Goal: Information Seeking & Learning: Check status

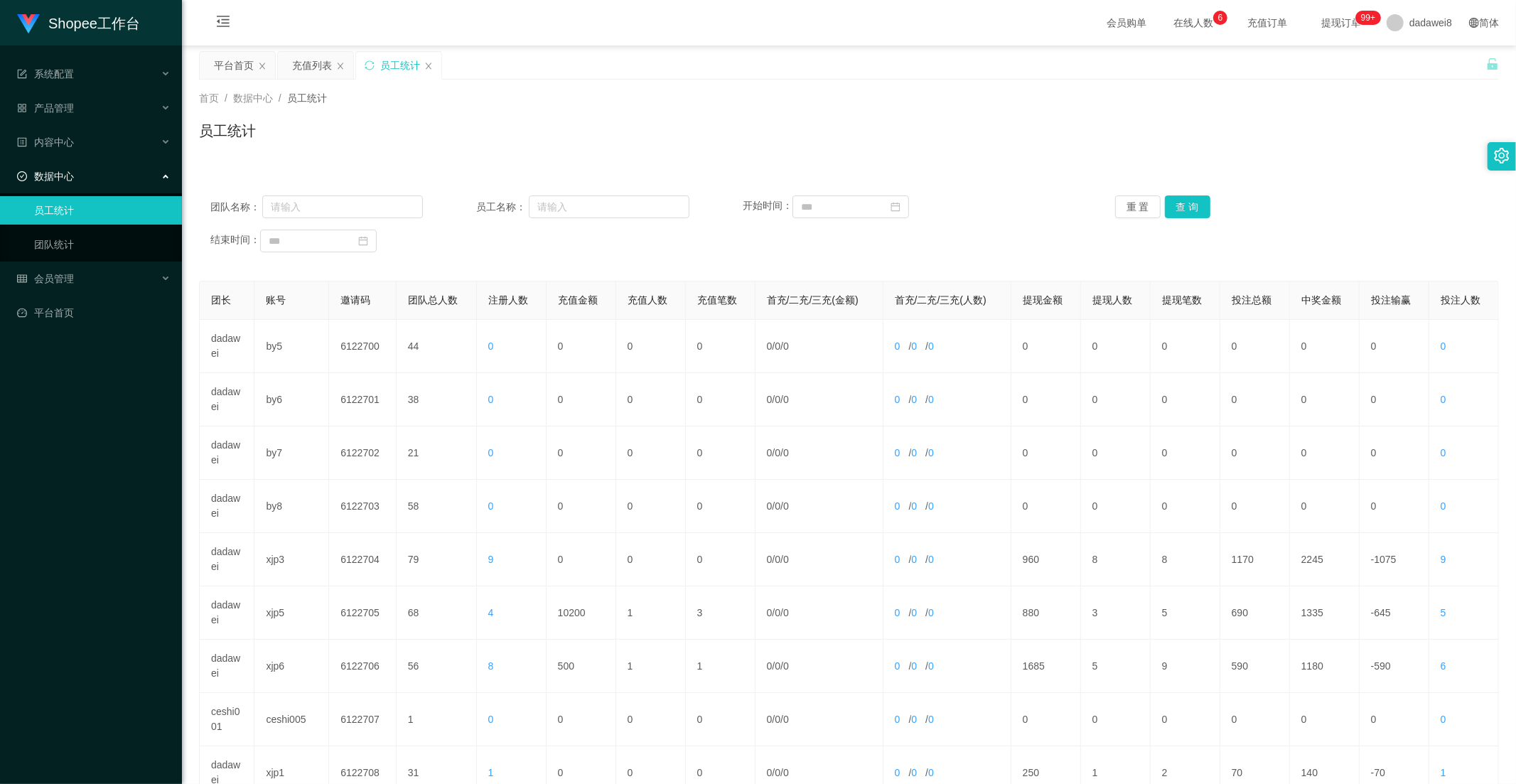
click at [303, 72] on div "充值列表" at bounding box center [312, 65] width 40 height 27
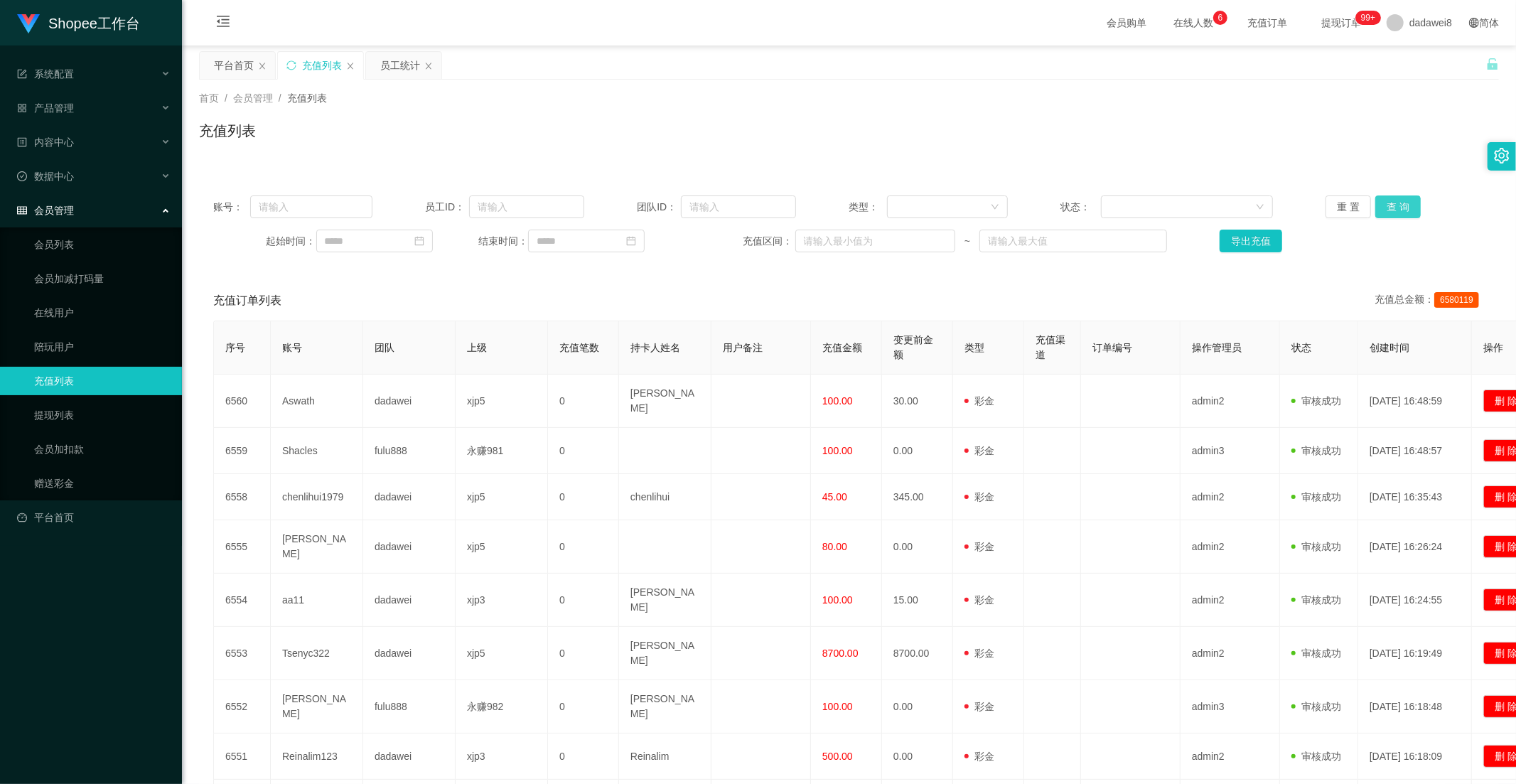
click at [1396, 203] on button "查 询" at bounding box center [1398, 206] width 45 height 23
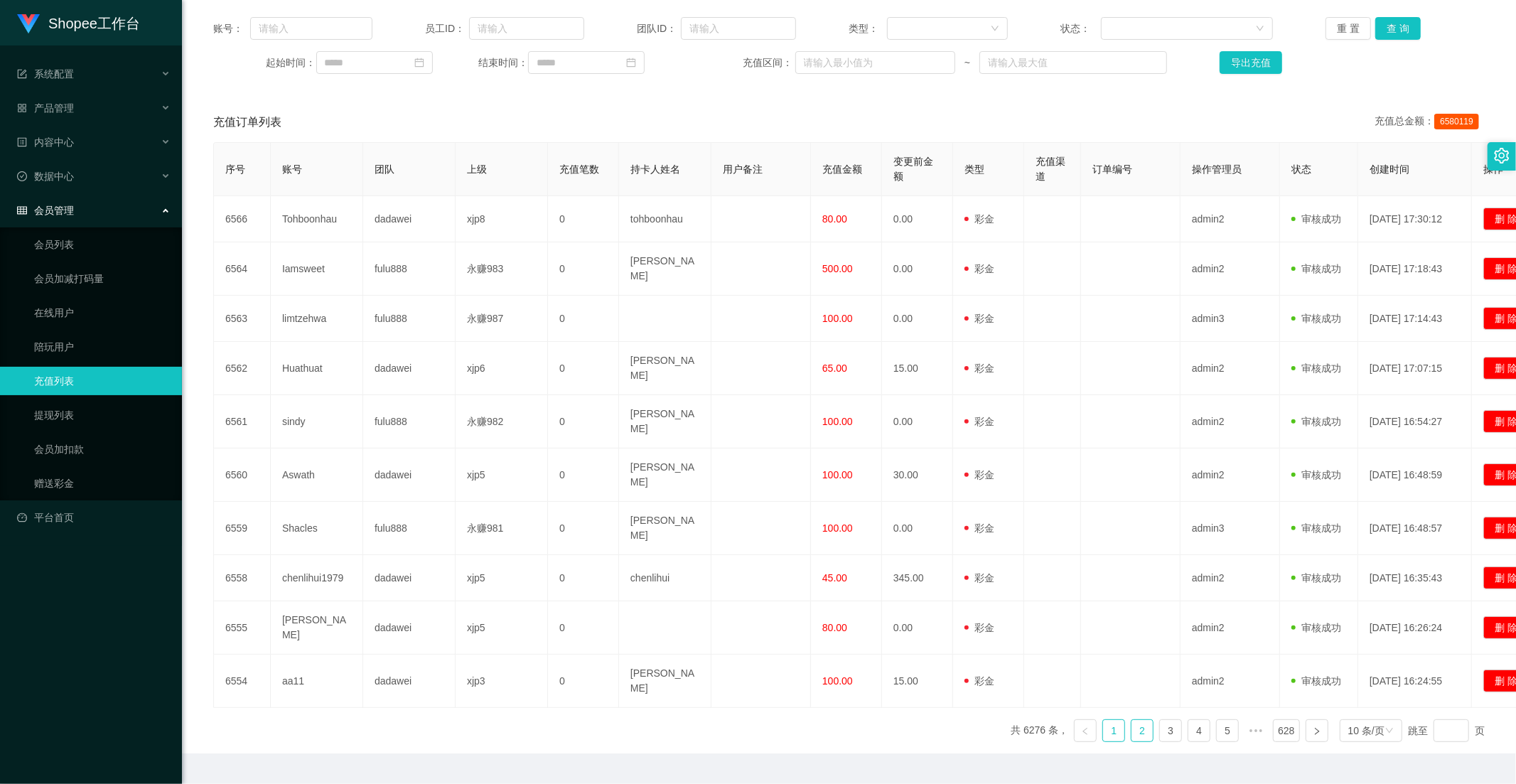
click at [1132, 720] on link "2" at bounding box center [1142, 730] width 21 height 21
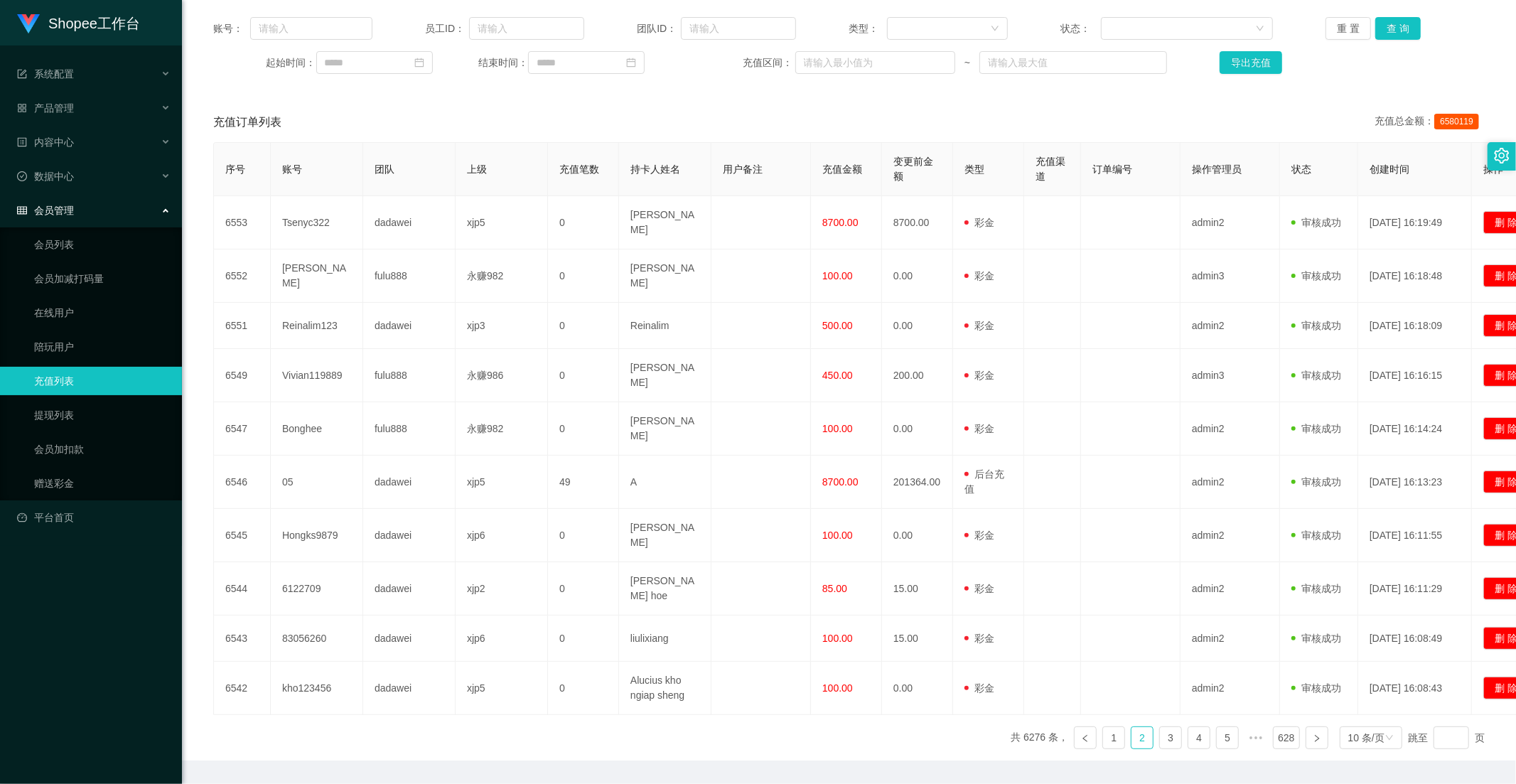
scroll to position [0, 0]
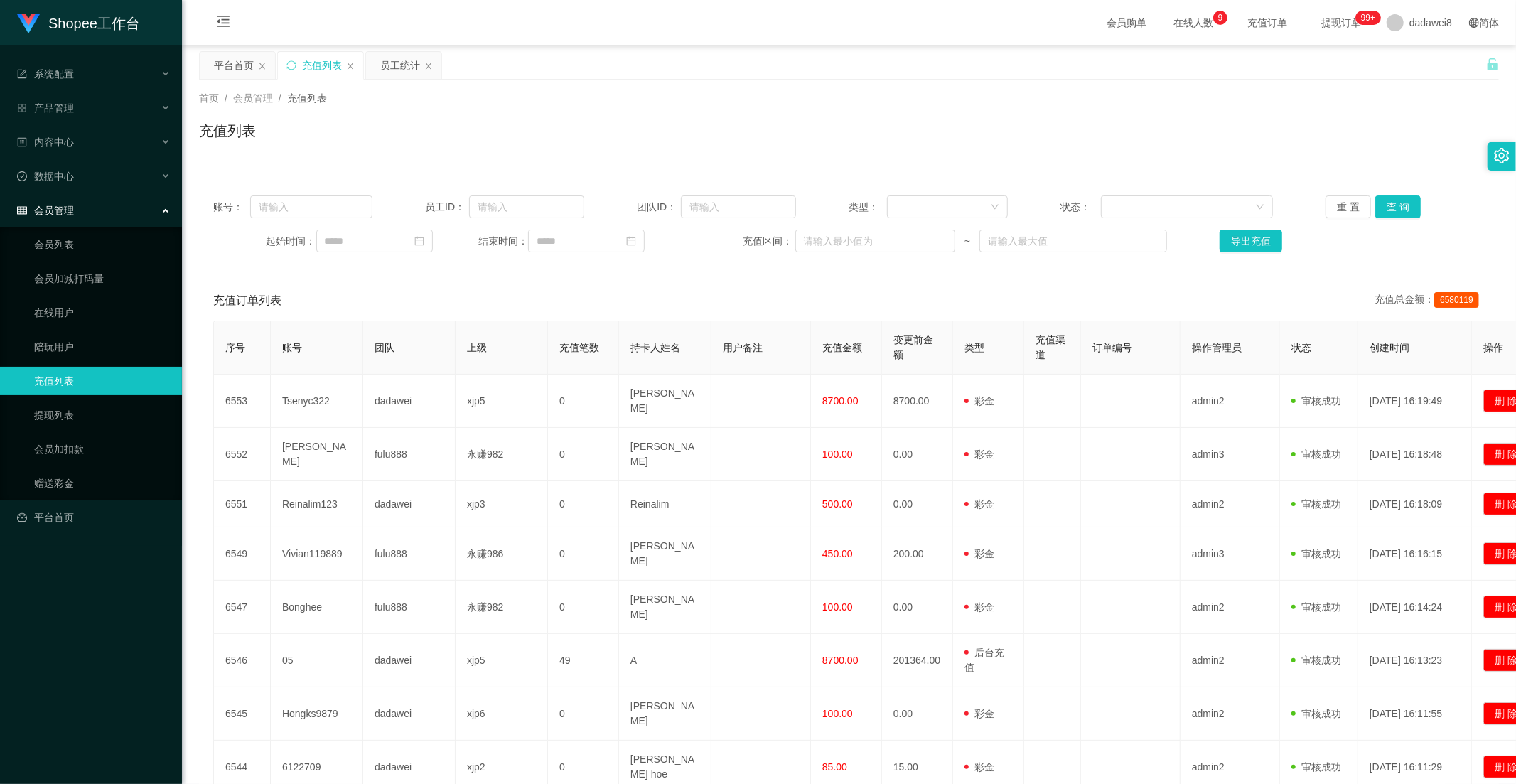
drag, startPoint x: 401, startPoint y: 75, endPoint x: 406, endPoint y: 100, distance: 25.5
click at [401, 75] on div "员工统计" at bounding box center [400, 65] width 40 height 27
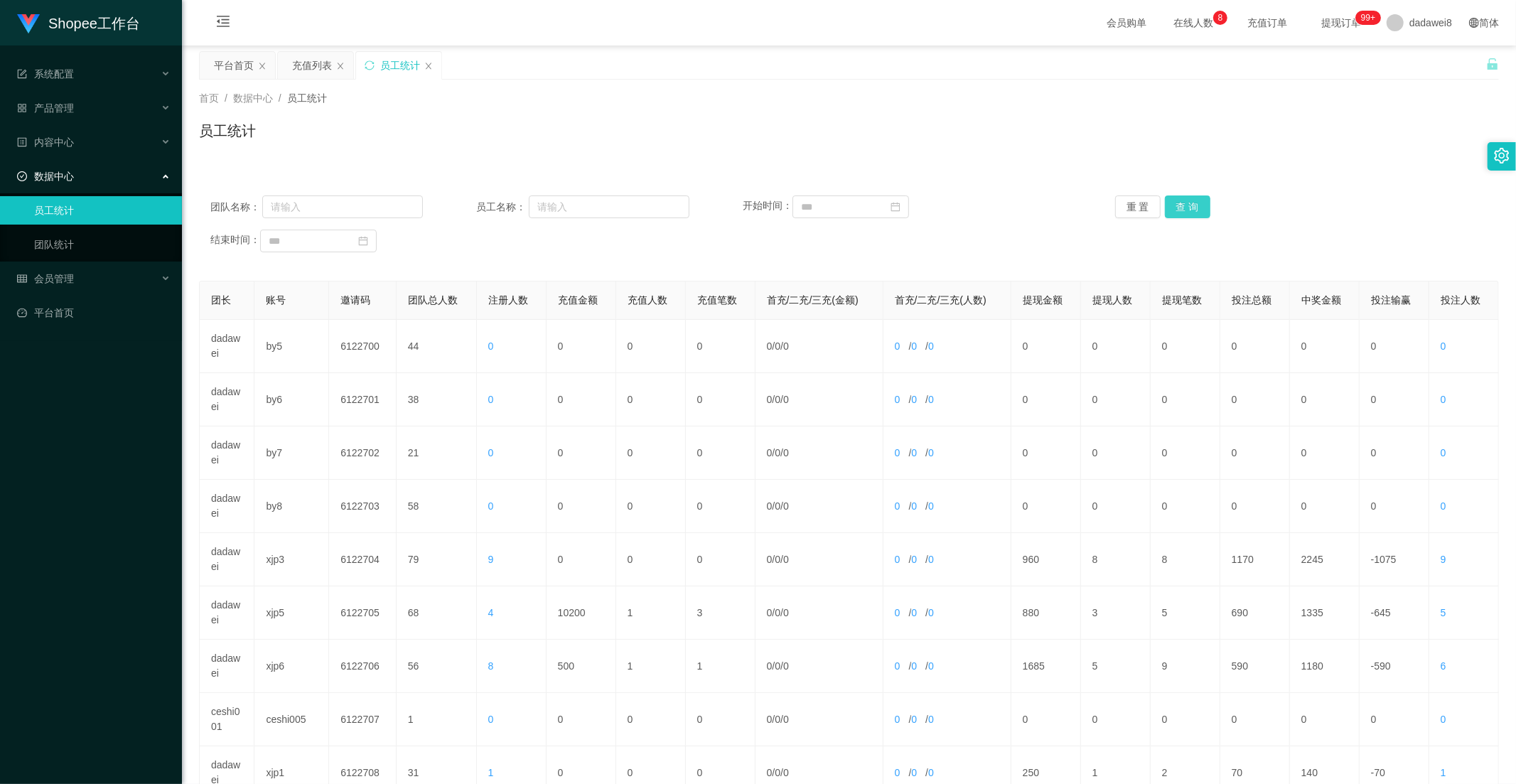
click at [1173, 204] on button "查 询" at bounding box center [1188, 206] width 45 height 23
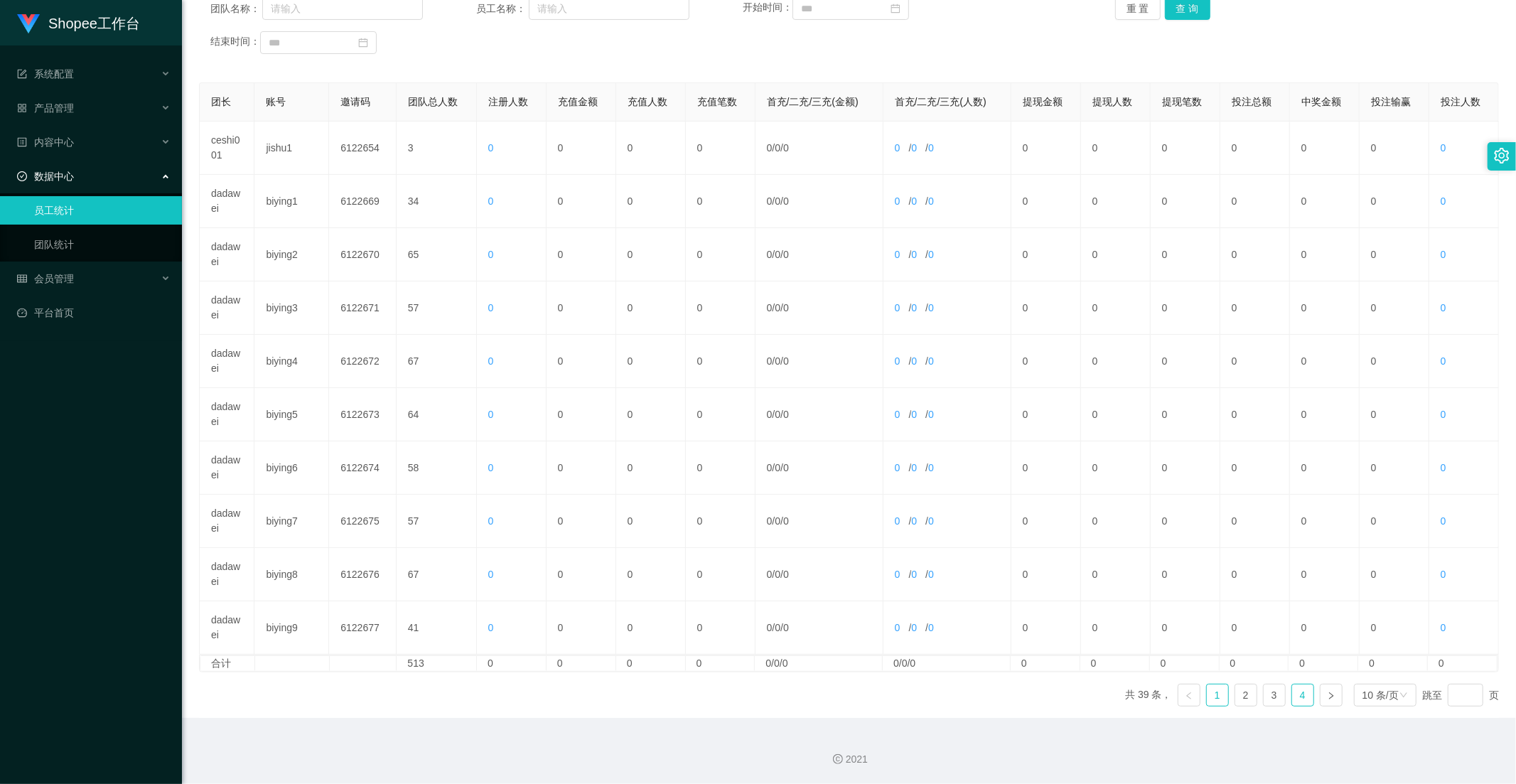
click at [1292, 693] on li "4" at bounding box center [1303, 695] width 23 height 23
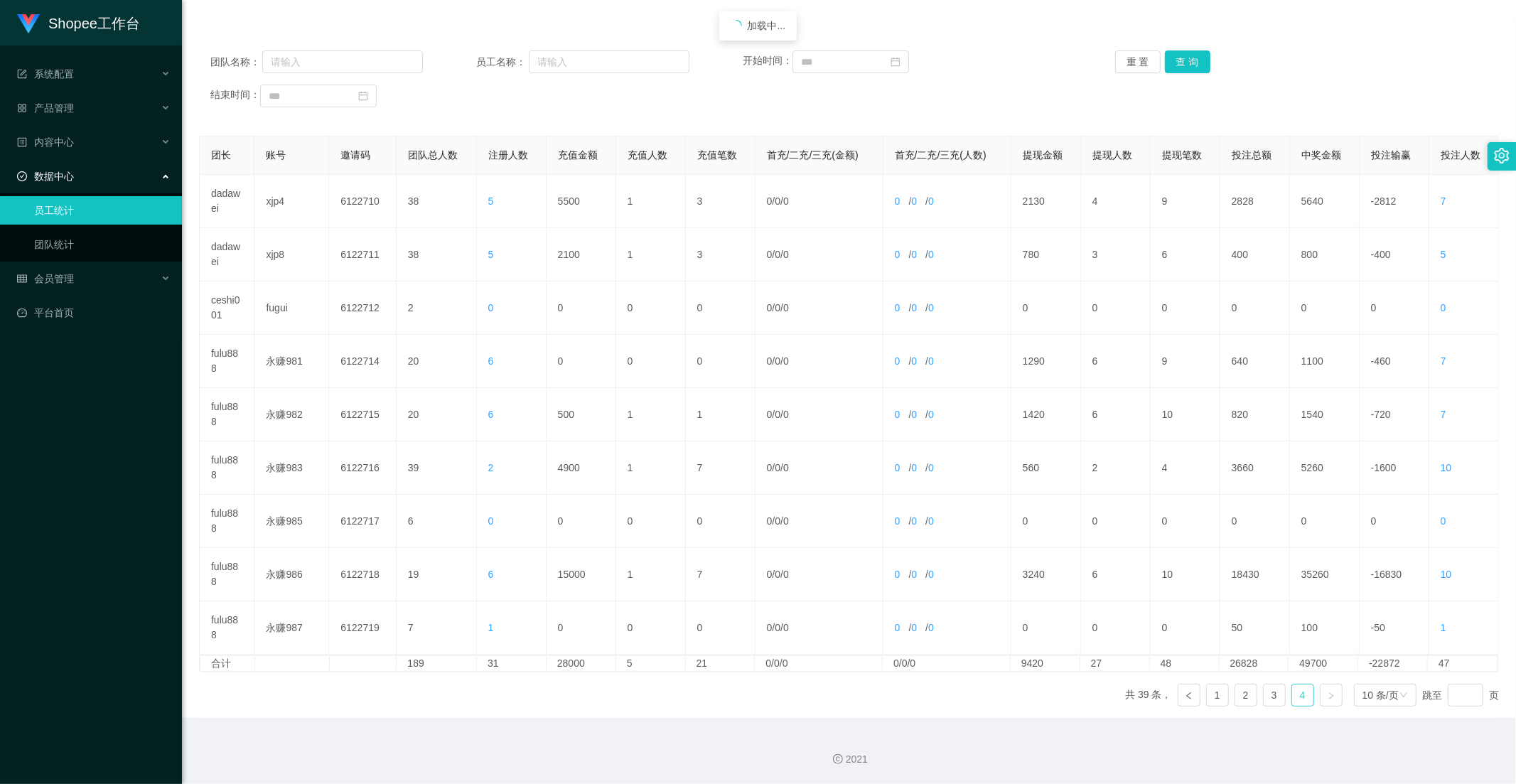
scroll to position [145, 0]
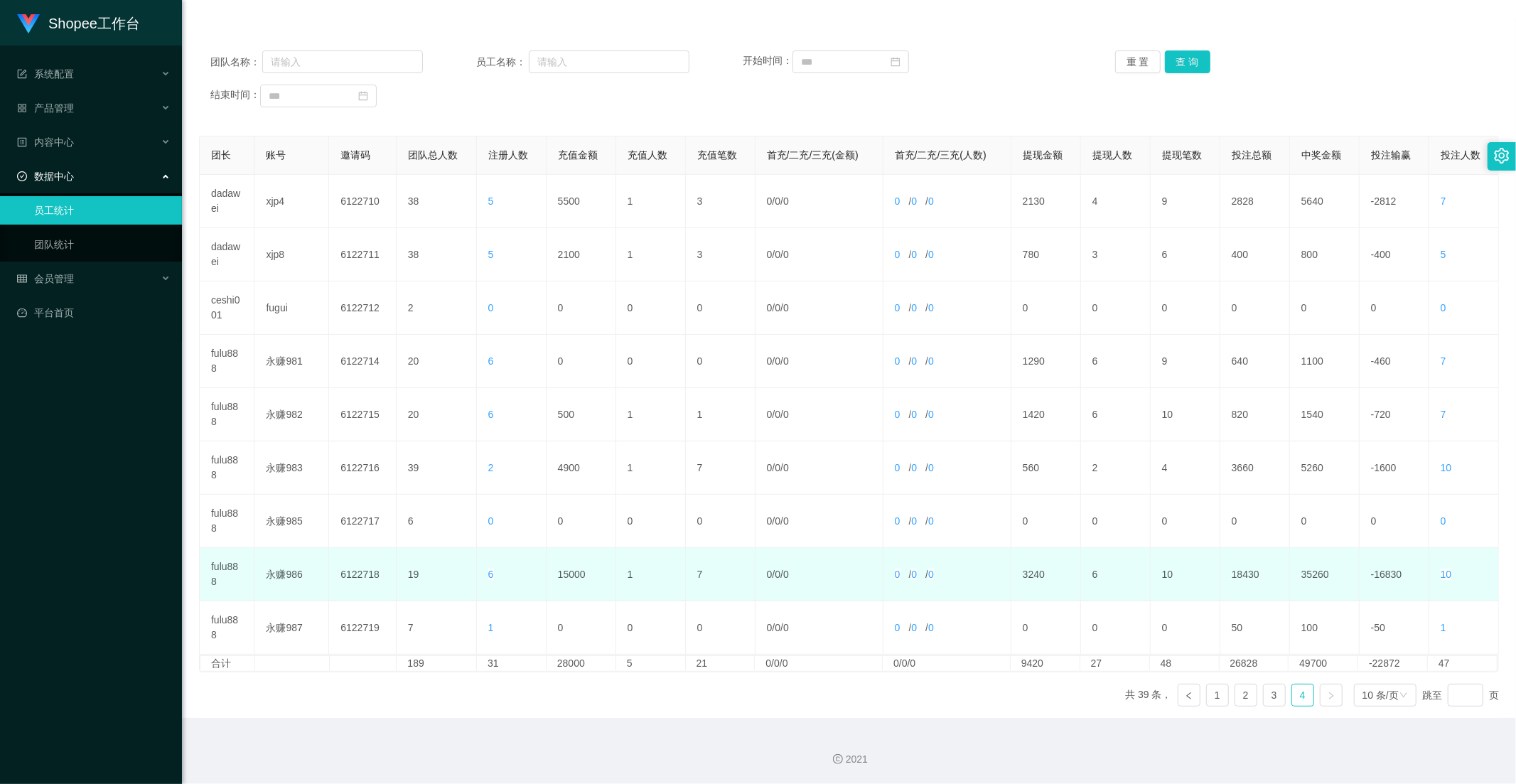
click at [573, 564] on td "15000" at bounding box center [581, 574] width 70 height 53
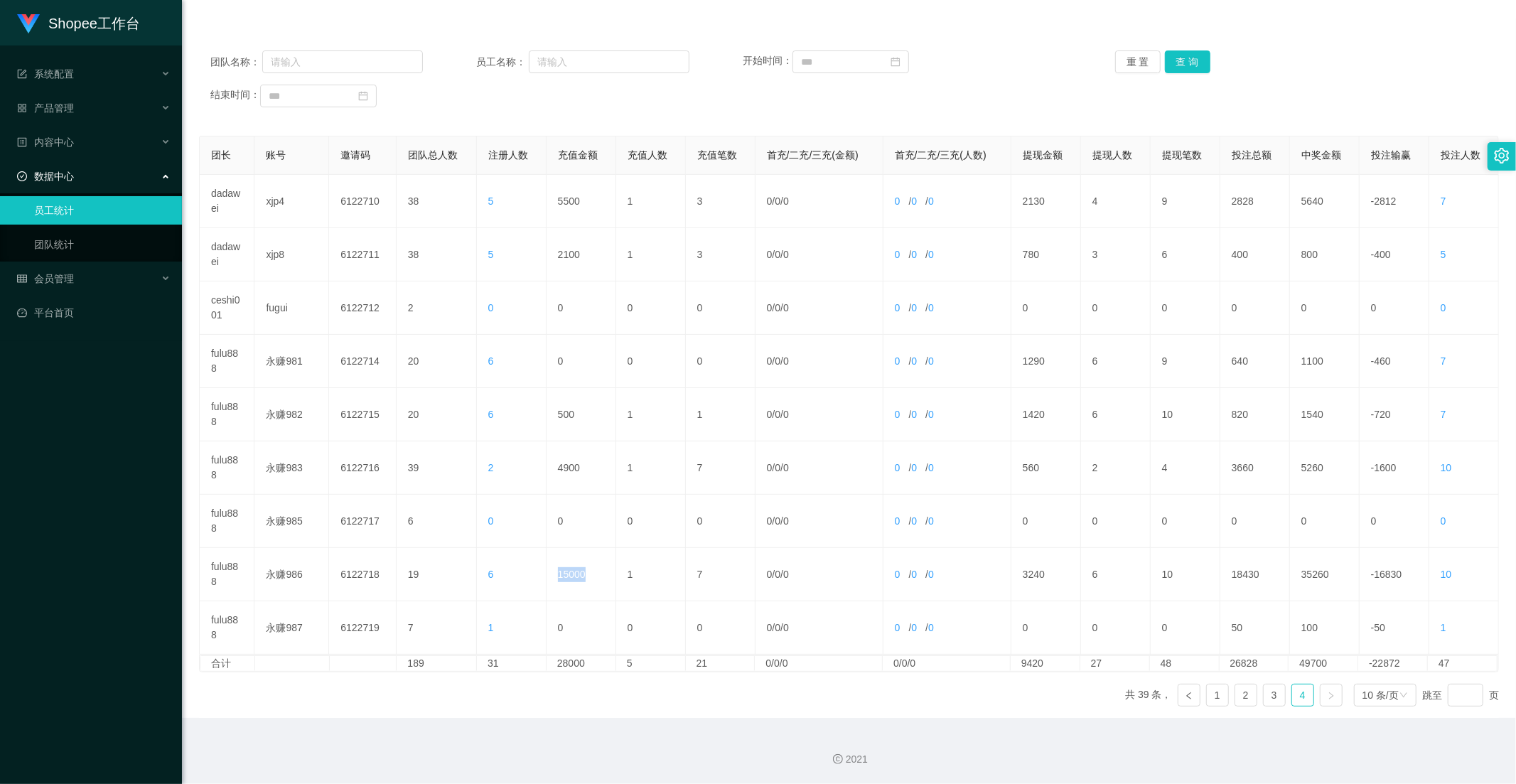
copy td "15000"
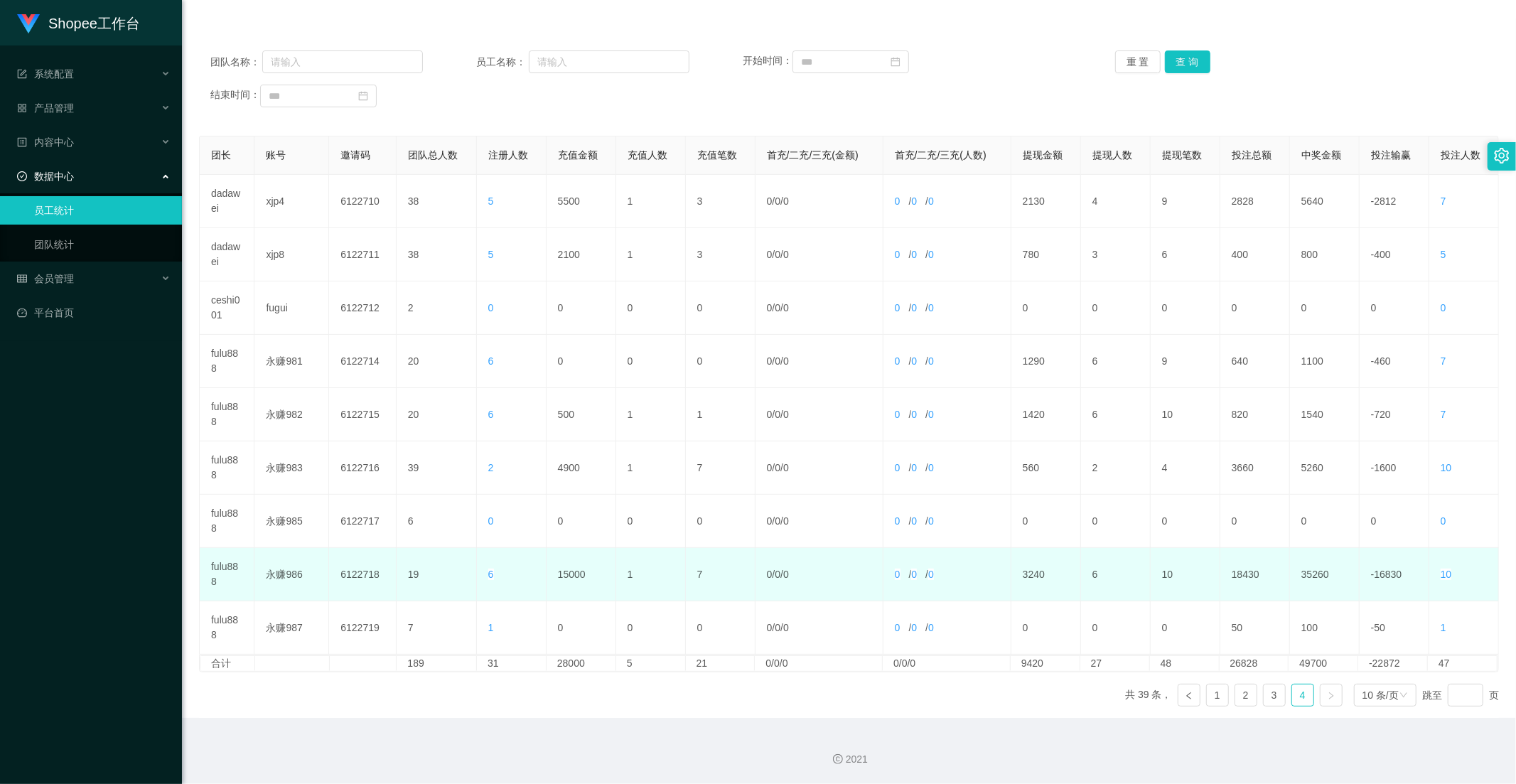
click at [1030, 571] on td "3240" at bounding box center [1046, 574] width 70 height 53
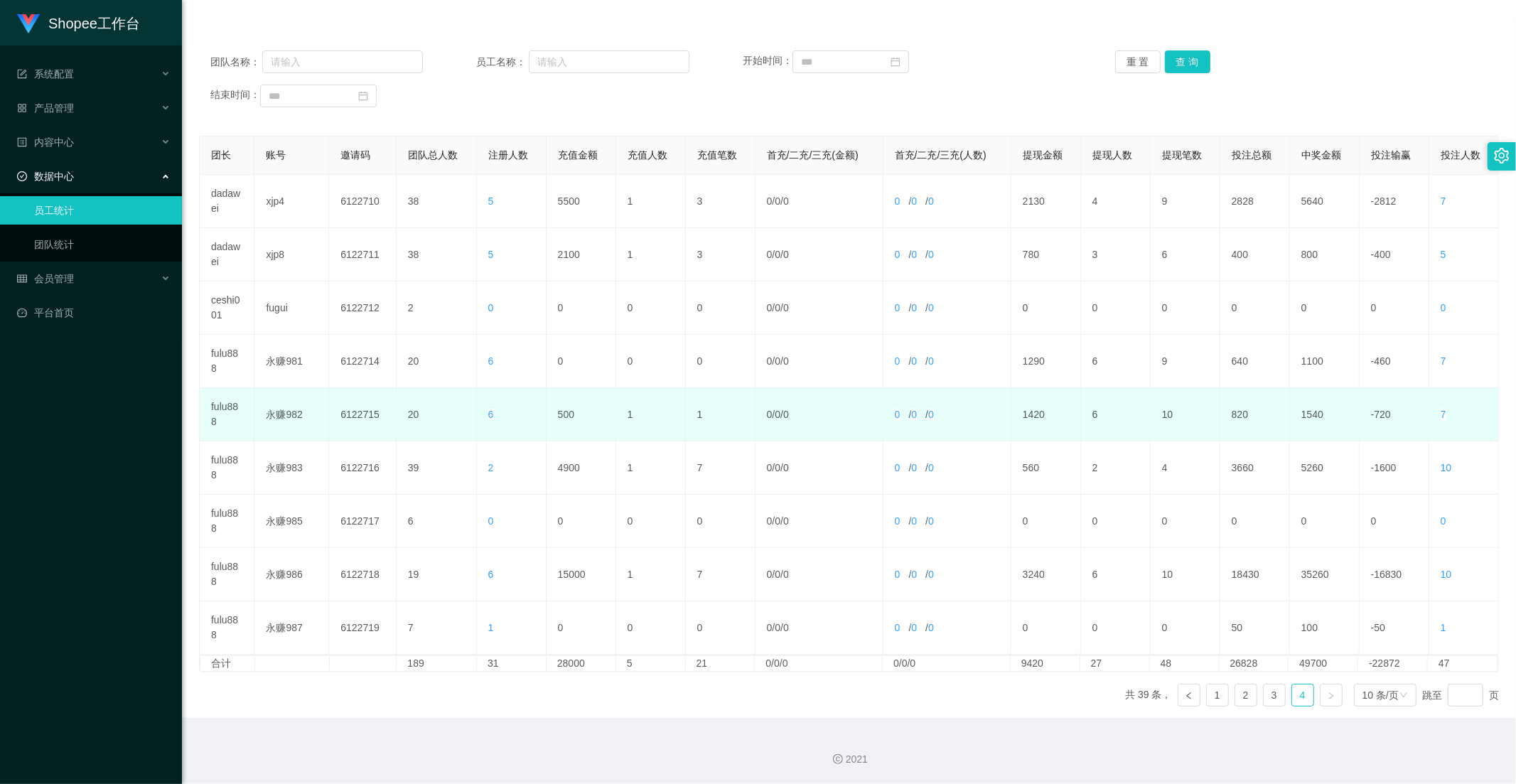
click at [1038, 414] on td "1420" at bounding box center [1046, 414] width 70 height 53
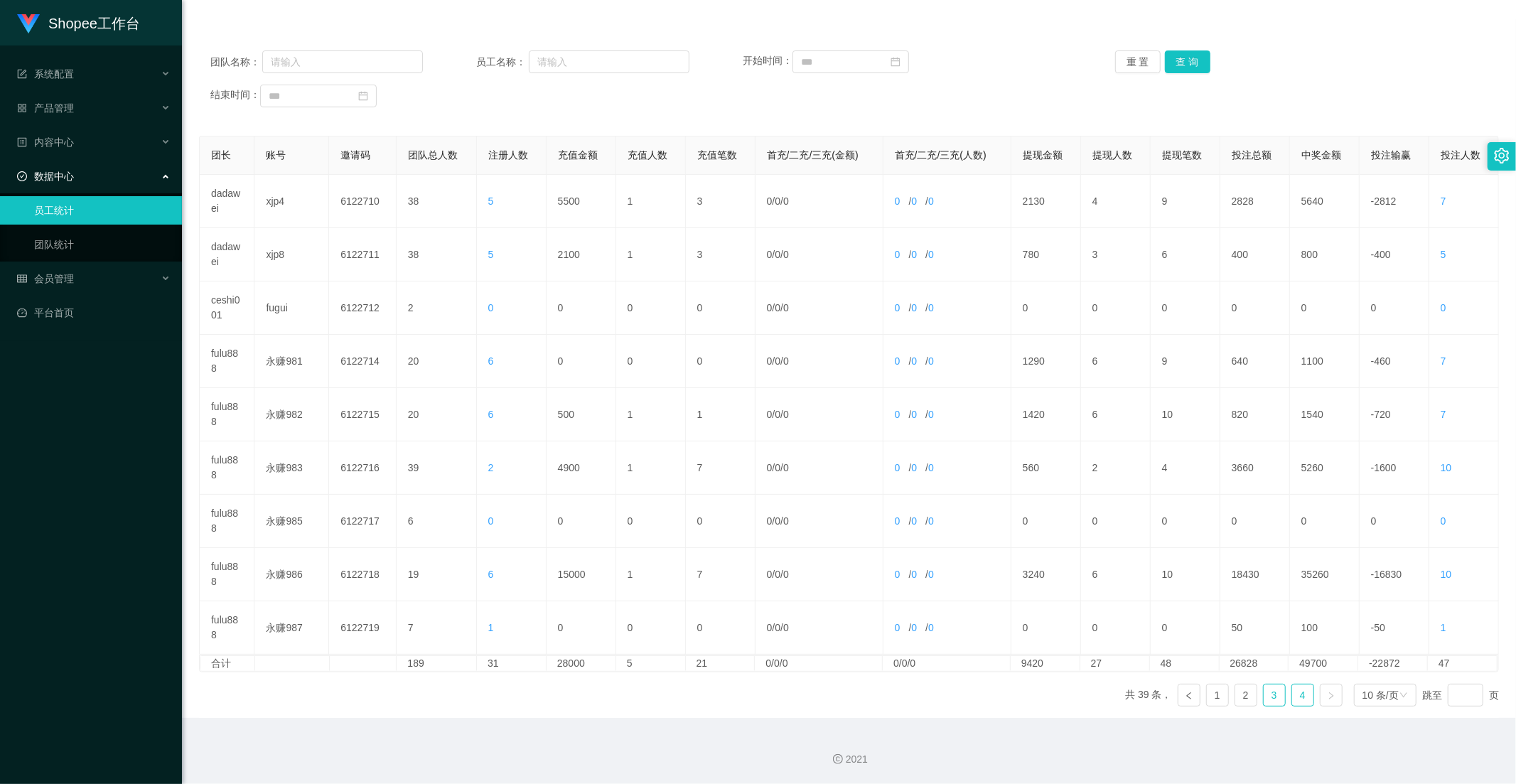
click at [1274, 697] on link "3" at bounding box center [1274, 695] width 21 height 21
